Goal: Information Seeking & Learning: Compare options

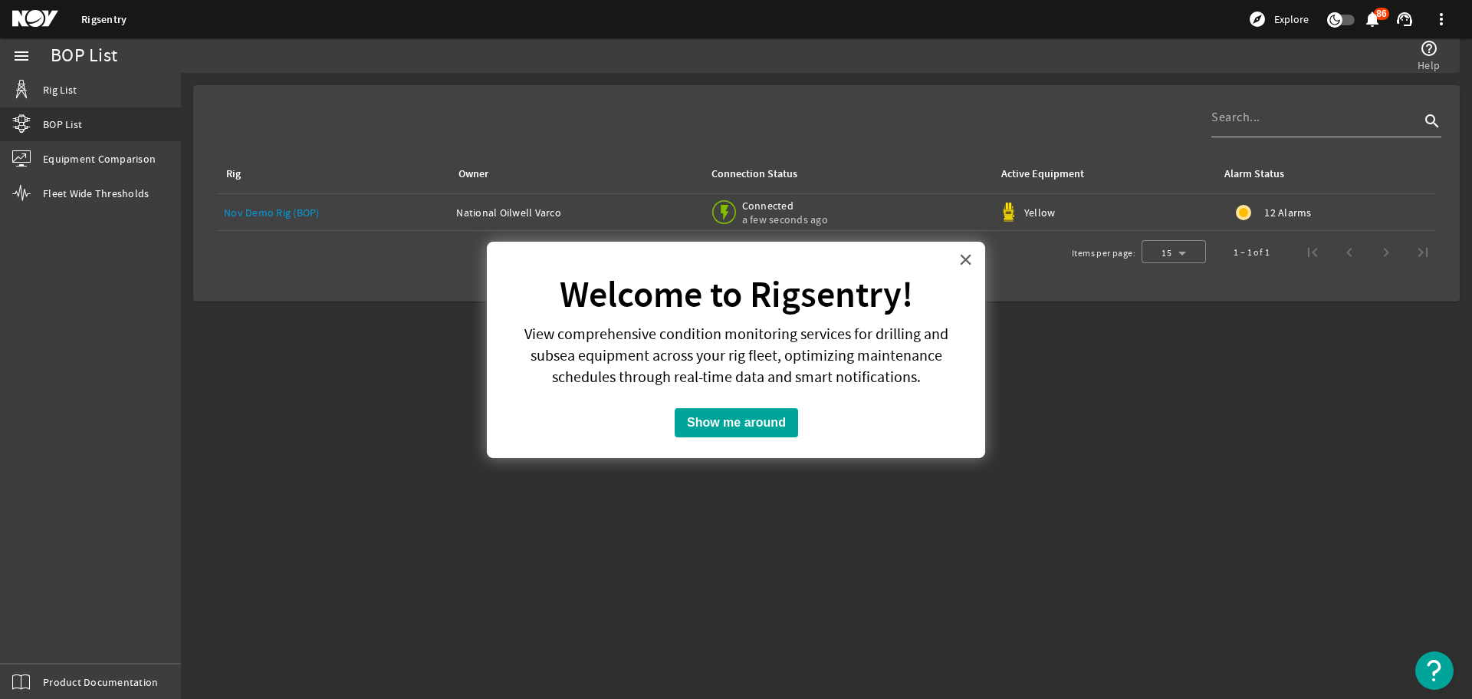
click at [969, 264] on button "×" at bounding box center [966, 259] width 15 height 25
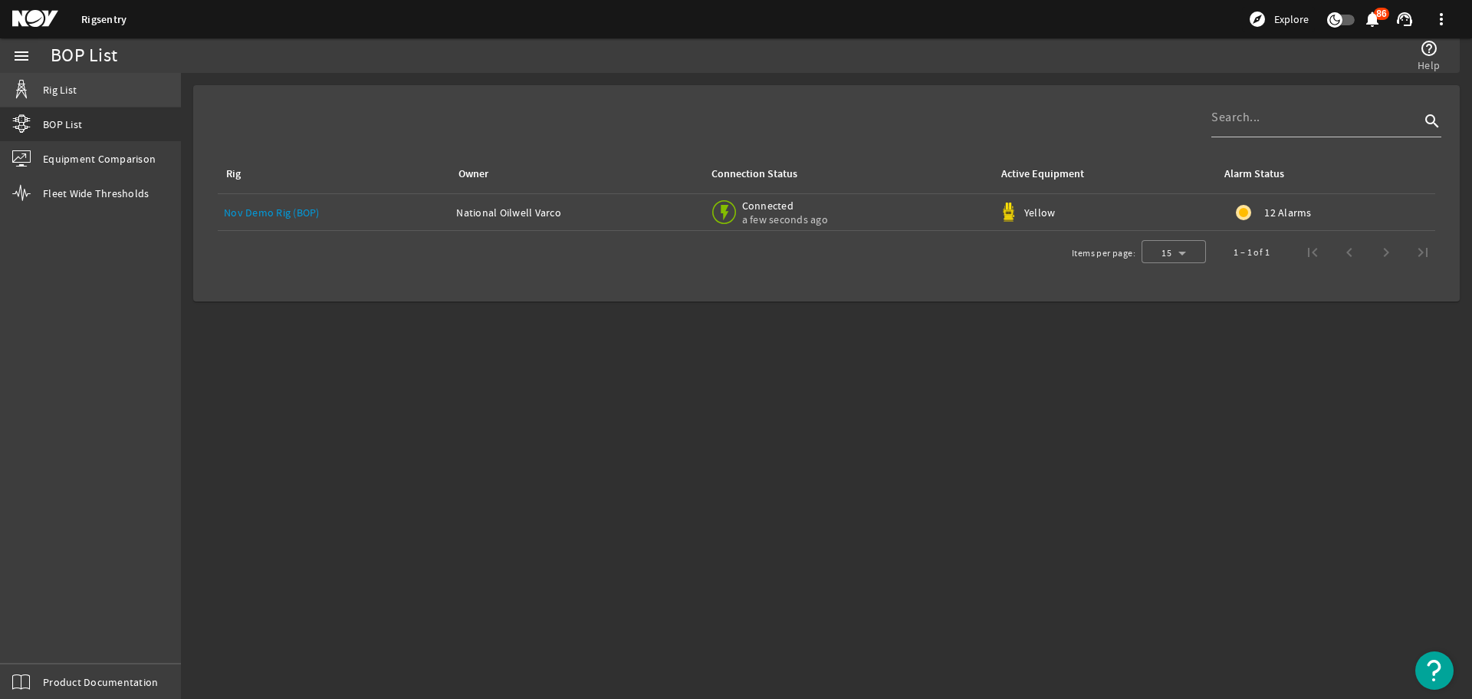
click at [86, 93] on link "Rig List" at bounding box center [90, 90] width 181 height 34
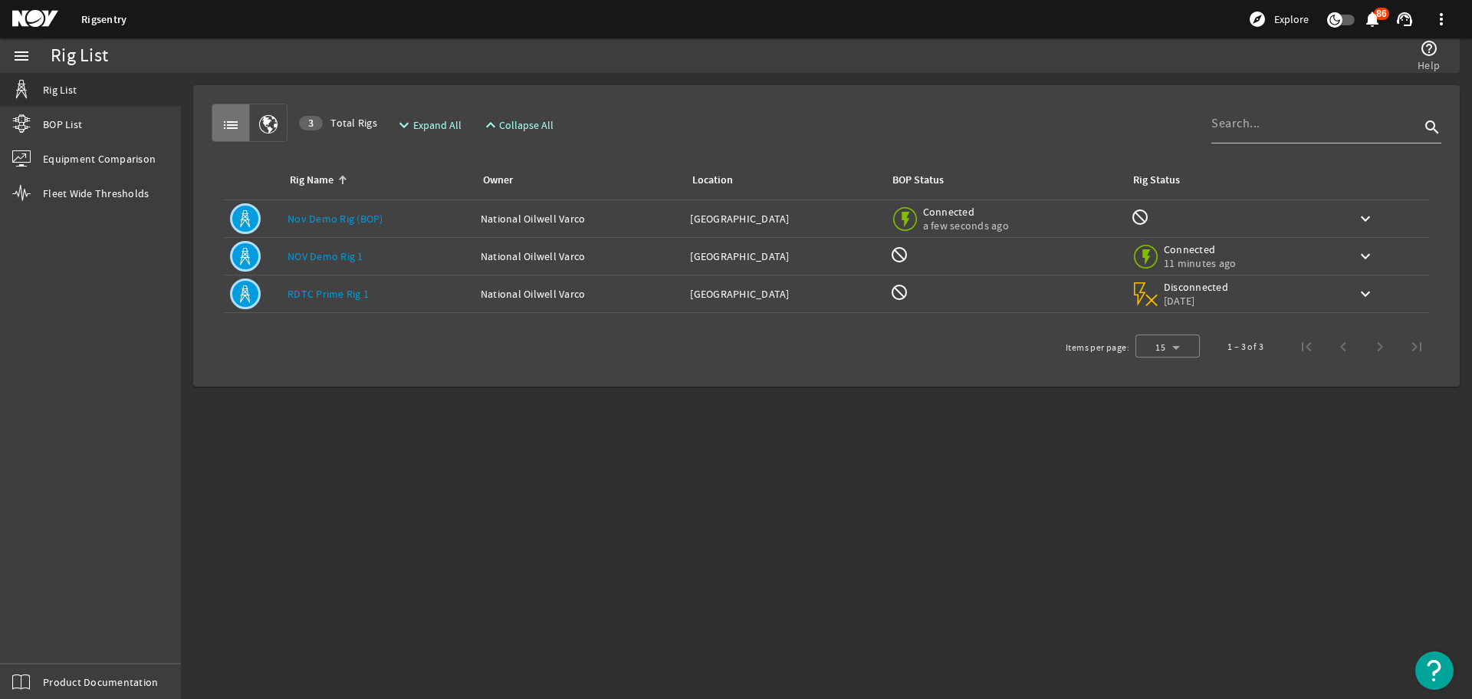
click at [224, 122] on mat-icon "list" at bounding box center [231, 125] width 18 height 18
click at [75, 122] on span "BOP List" at bounding box center [62, 124] width 39 height 15
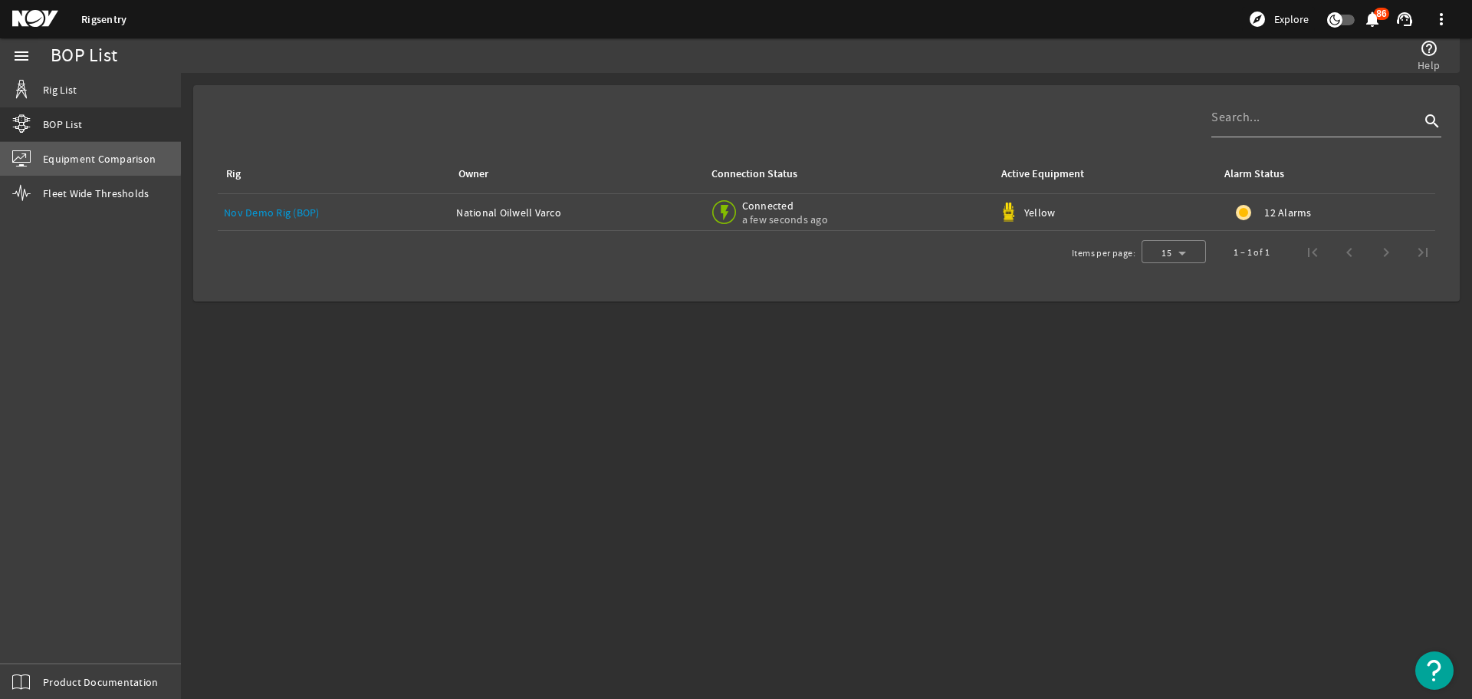
click at [84, 156] on span "Equipment Comparison" at bounding box center [99, 158] width 113 height 15
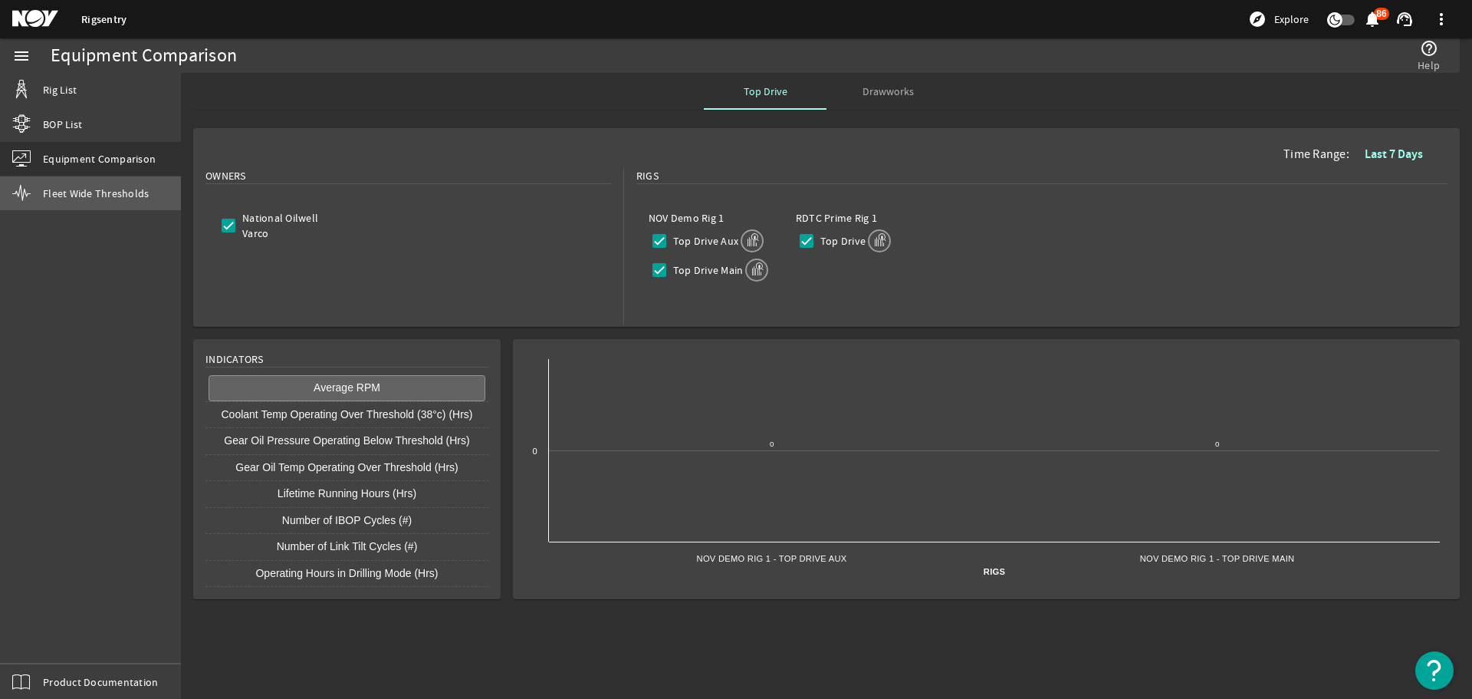
click at [87, 197] on span "Fleet Wide Thresholds" at bounding box center [96, 193] width 106 height 15
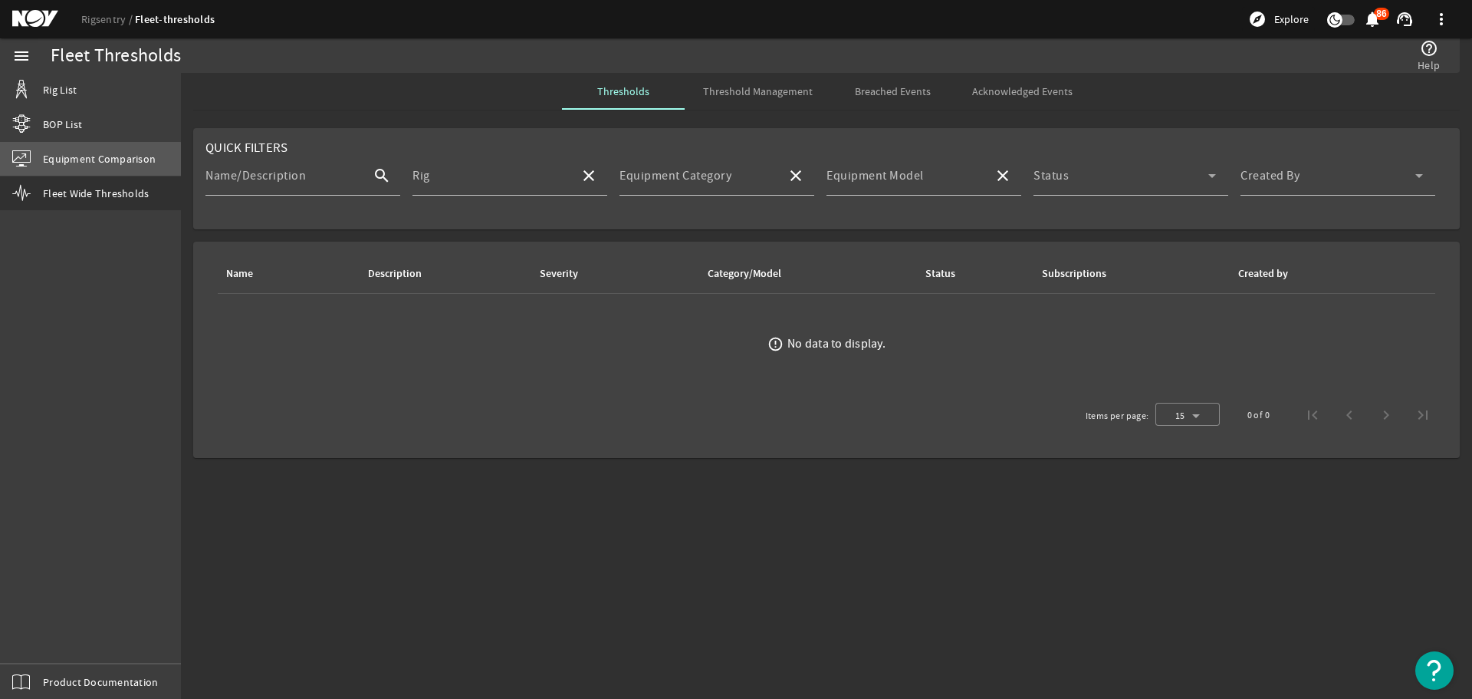
click at [84, 160] on span "Equipment Comparison" at bounding box center [99, 158] width 113 height 15
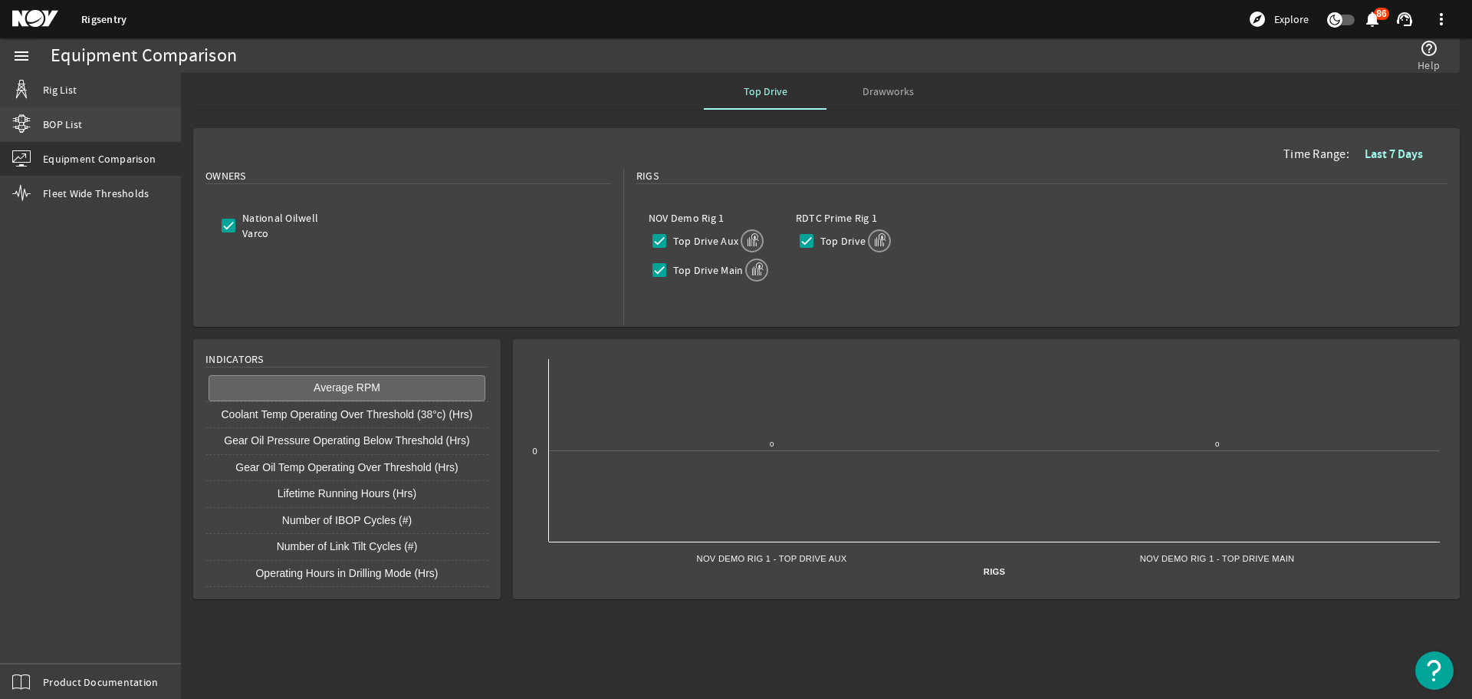
click at [74, 124] on span "BOP List" at bounding box center [62, 124] width 39 height 15
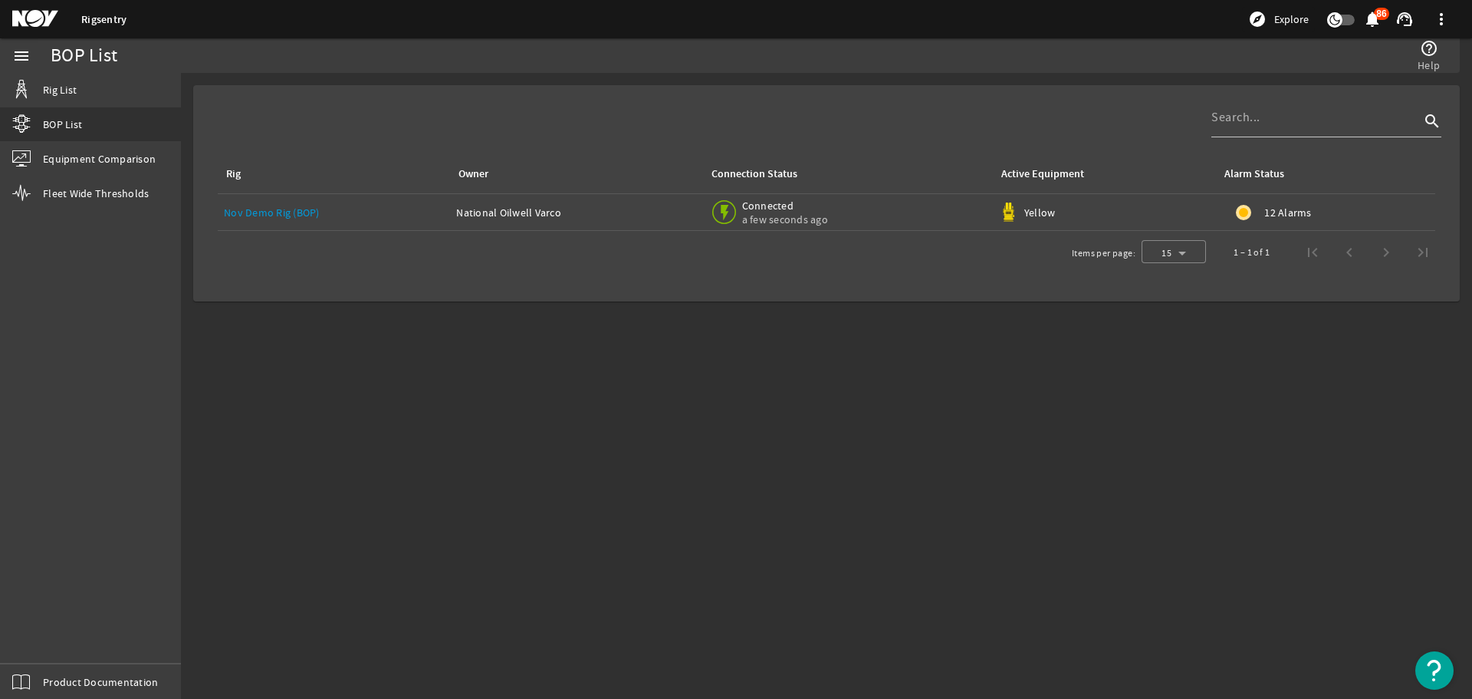
click at [1368, 18] on mat-icon "notifications" at bounding box center [1372, 19] width 18 height 18
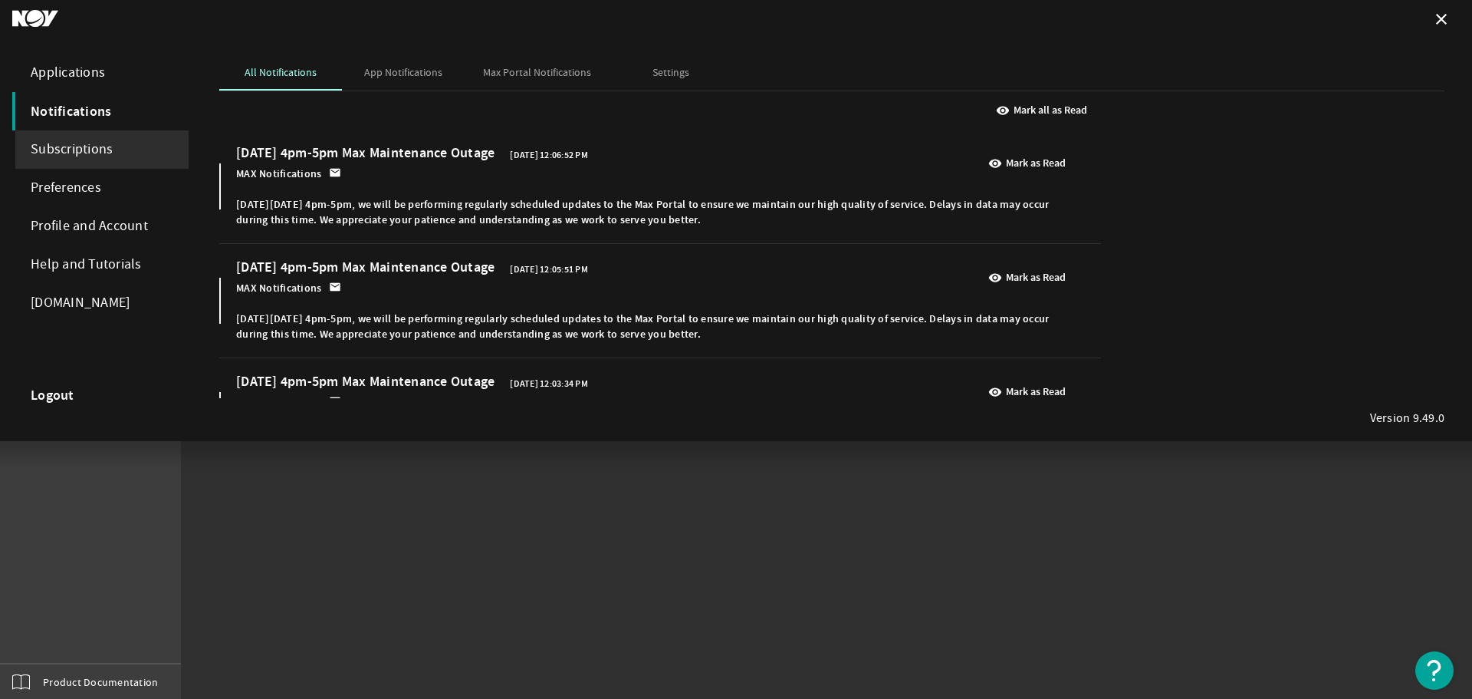
click at [74, 149] on div "Subscriptions" at bounding box center [100, 149] width 176 height 38
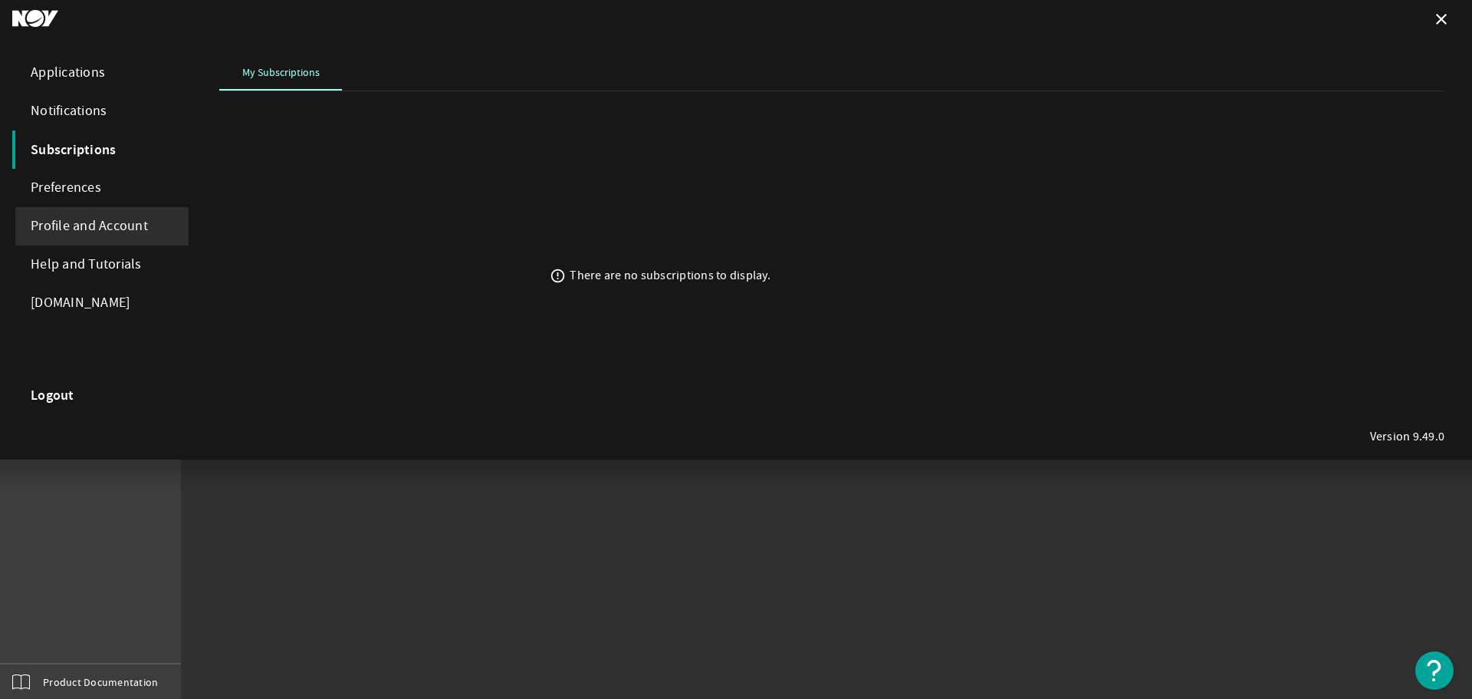
click at [79, 221] on div "Profile and Account" at bounding box center [100, 226] width 176 height 38
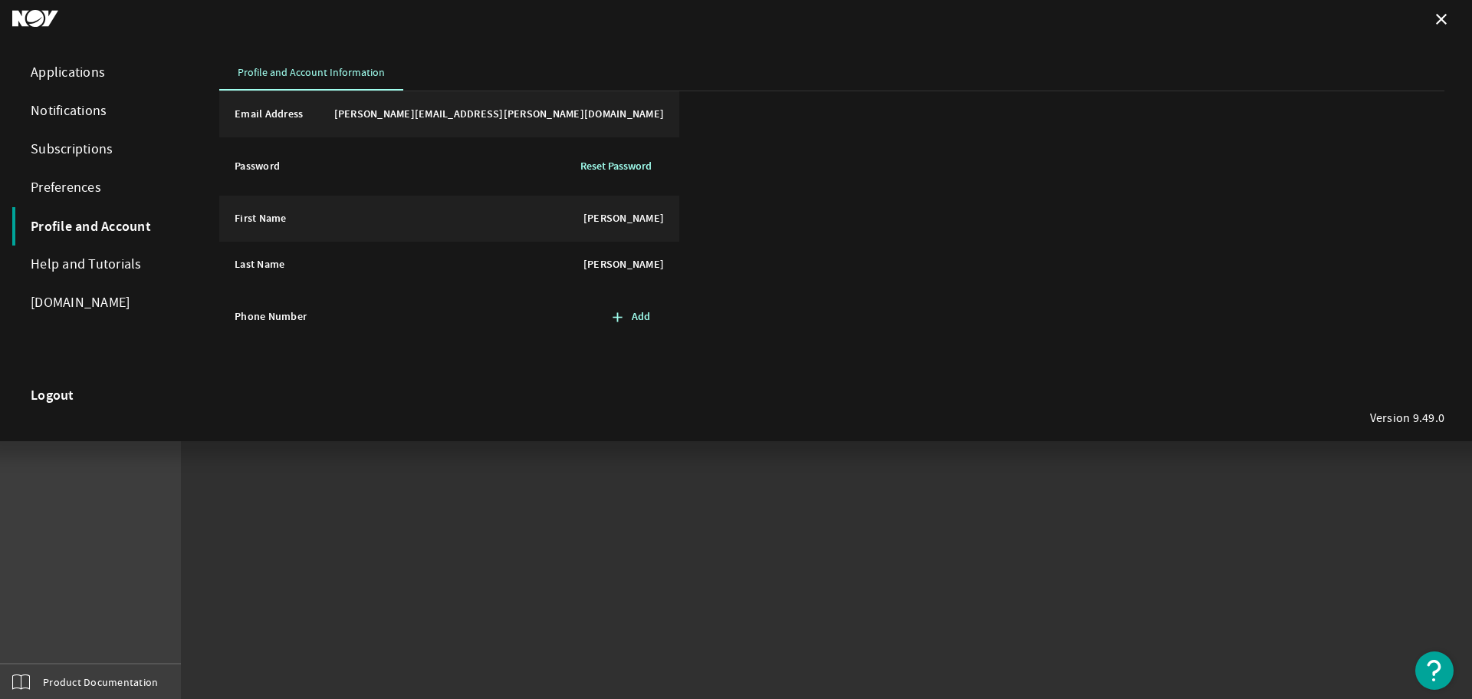
click at [87, 108] on div "Notifications" at bounding box center [100, 111] width 176 height 38
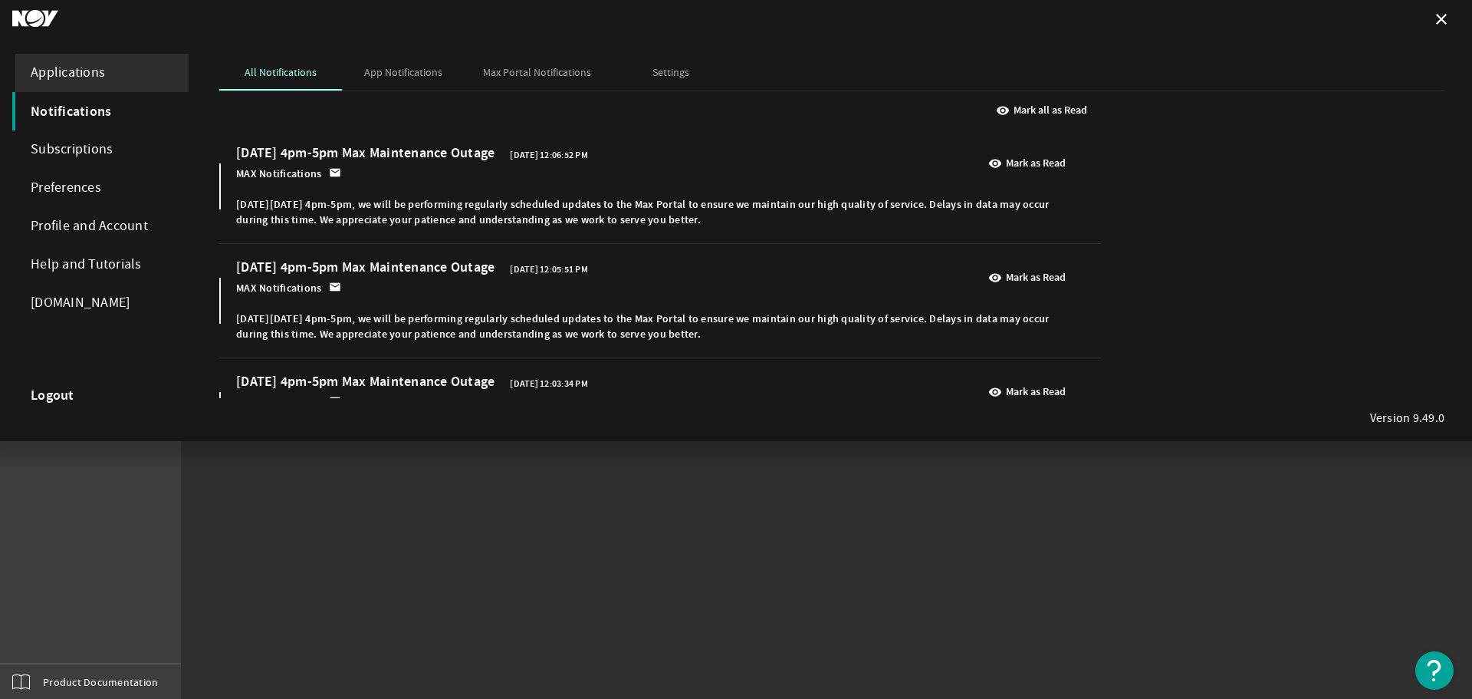
click at [96, 70] on div "Applications" at bounding box center [100, 73] width 176 height 38
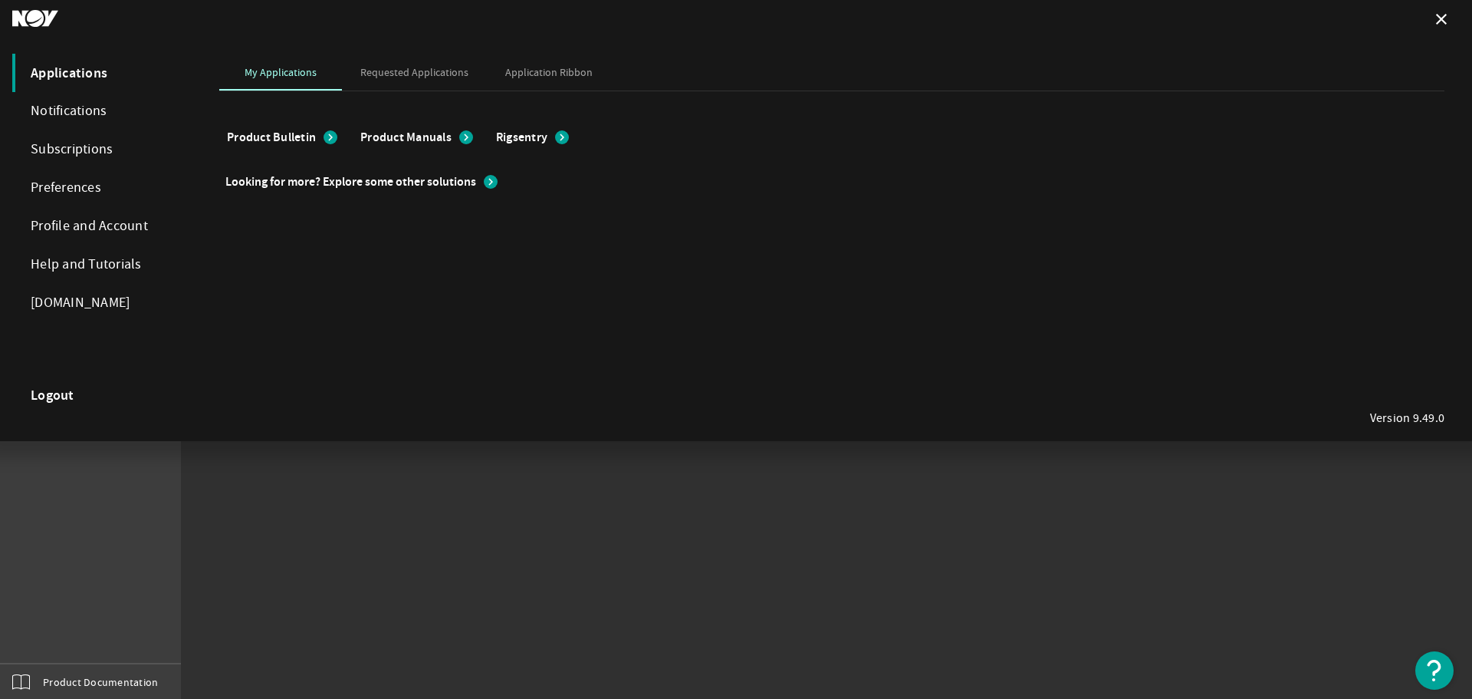
click at [530, 139] on span "Rigsentry" at bounding box center [521, 137] width 51 height 15
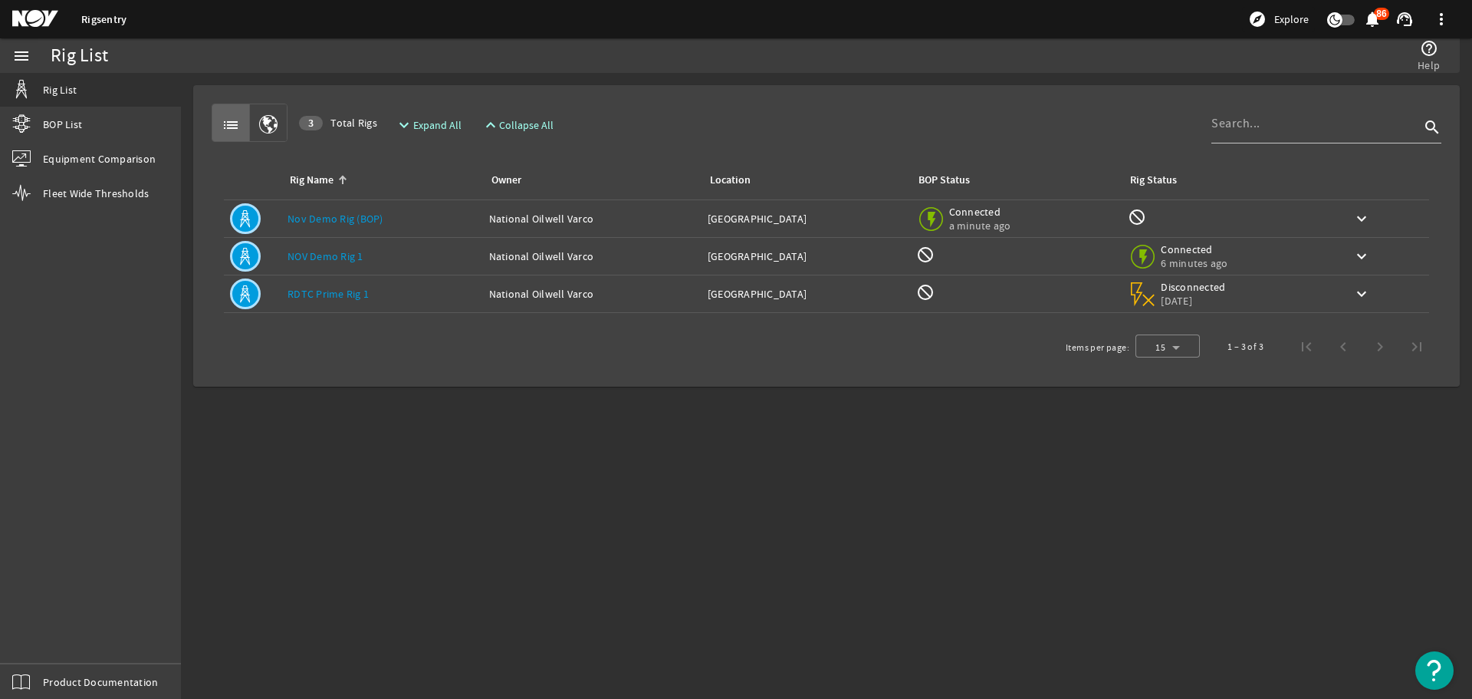
click at [331, 248] on td "Rig Name: NOV Demo Rig 1" at bounding box center [382, 257] width 202 height 38
